Goal: Transaction & Acquisition: Purchase product/service

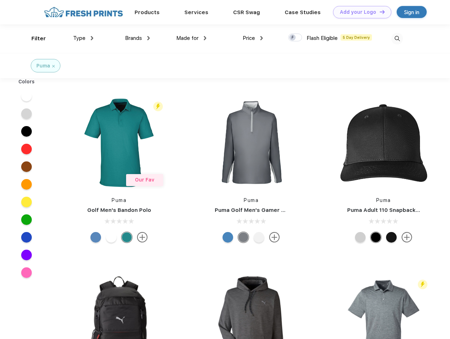
click at [360, 12] on link "Add your Logo Design Tool" at bounding box center [362, 12] width 58 height 12
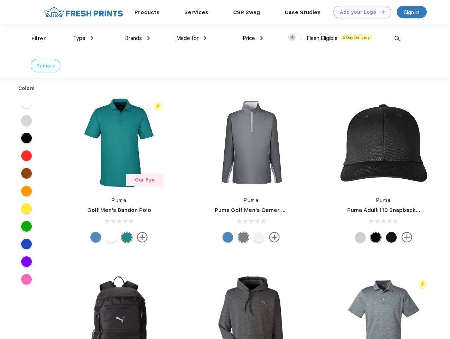
click at [0, 0] on div "Design Tool" at bounding box center [0, 0] width 0 height 0
click at [379, 12] on link "Add your Logo Design Tool" at bounding box center [362, 12] width 58 height 12
click at [34, 39] on div "Filter" at bounding box center [38, 39] width 14 height 8
click at [83, 38] on span "Type" at bounding box center [79, 38] width 12 height 6
click at [138, 38] on span "Brands" at bounding box center [133, 38] width 17 height 6
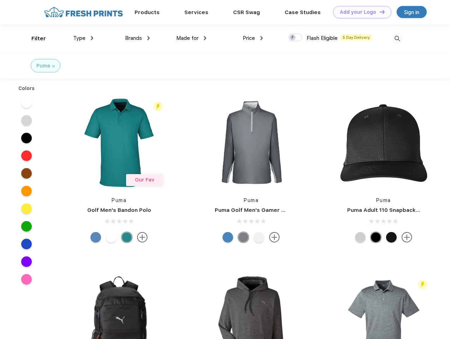
click at [192, 38] on span "Made for" at bounding box center [187, 38] width 22 height 6
click at [253, 38] on span "Price" at bounding box center [249, 38] width 12 height 6
click at [296, 38] on div at bounding box center [296, 38] width 14 height 8
click at [293, 38] on input "checkbox" at bounding box center [291, 35] width 5 height 5
click at [397, 39] on img at bounding box center [398, 39] width 12 height 12
